Goal: Find contact information: Find contact information

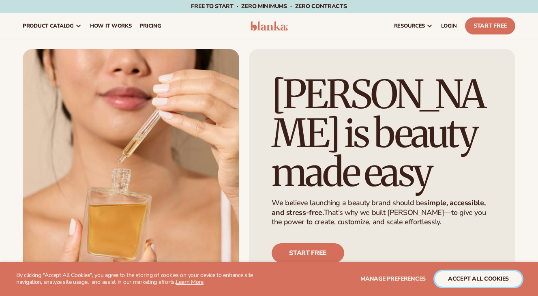
click at [479, 275] on button "accept all cookies" at bounding box center [478, 278] width 87 height 15
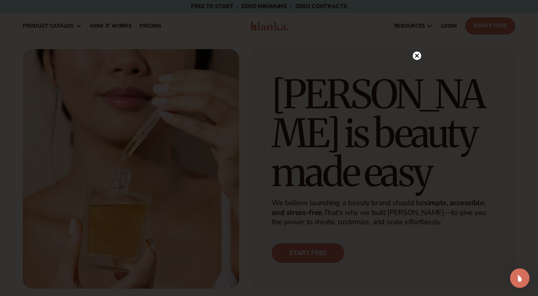
click at [416, 54] on circle at bounding box center [417, 56] width 9 height 9
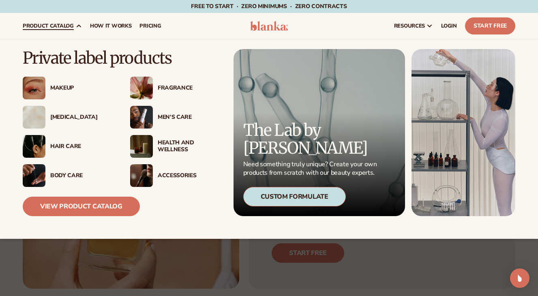
click at [264, 197] on div "Custom Formulate" at bounding box center [294, 196] width 103 height 19
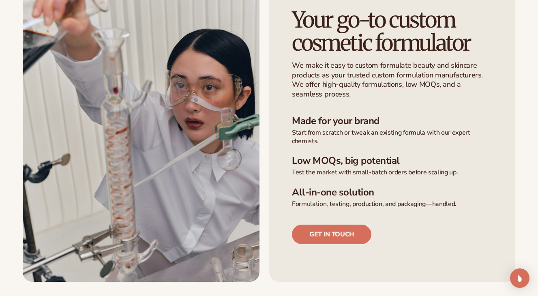
scroll to position [365, 0]
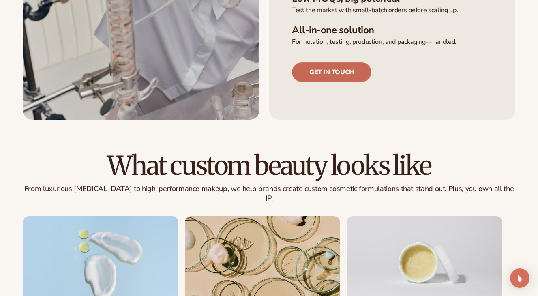
click at [343, 78] on link "Get in touch" at bounding box center [331, 71] width 79 height 19
